Goal: Transaction & Acquisition: Subscribe to service/newsletter

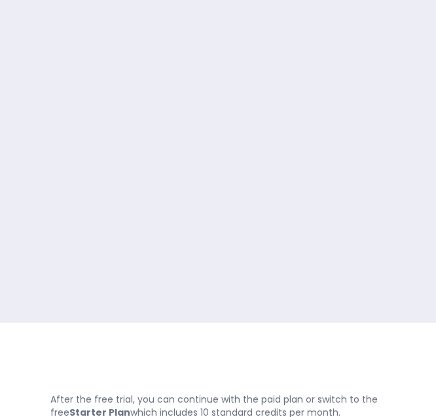
scroll to position [96, 0]
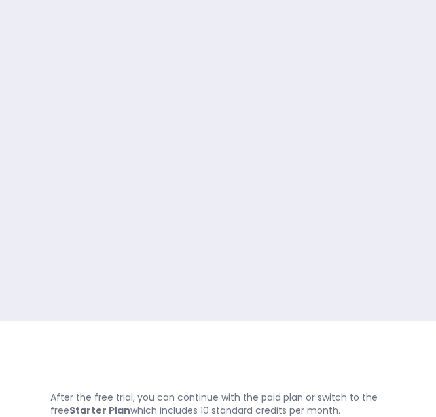
click at [151, 321] on html "Choose your plan Logout After the free trial, you can continue with the paid pl…" at bounding box center [218, 112] width 436 height 417
click at [75, 410] on strong "Starter Plan" at bounding box center [99, 410] width 61 height 13
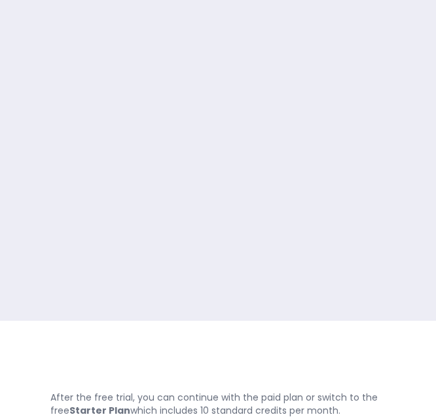
click at [76, 410] on strong "Starter Plan" at bounding box center [99, 410] width 61 height 13
click at [173, 404] on p "After the free trial, you can continue with the paid plan or switch to the free…" at bounding box center [217, 404] width 335 height 26
click at [243, 399] on p "After the free trial, you can continue with the paid plan or switch to the free…" at bounding box center [217, 404] width 335 height 26
